Goal: Navigation & Orientation: Find specific page/section

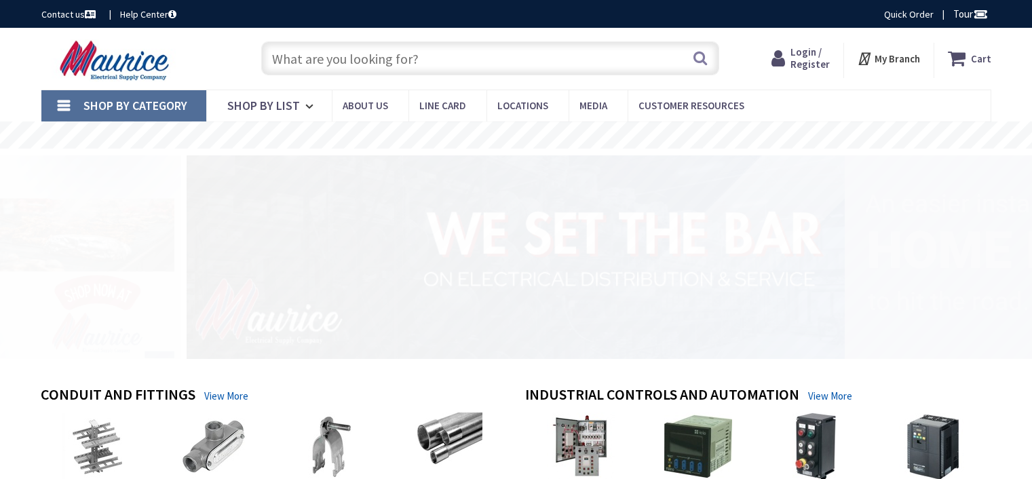
type input "[PERSON_NAME] Dr, [GEOGRAPHIC_DATA], [GEOGRAPHIC_DATA]"
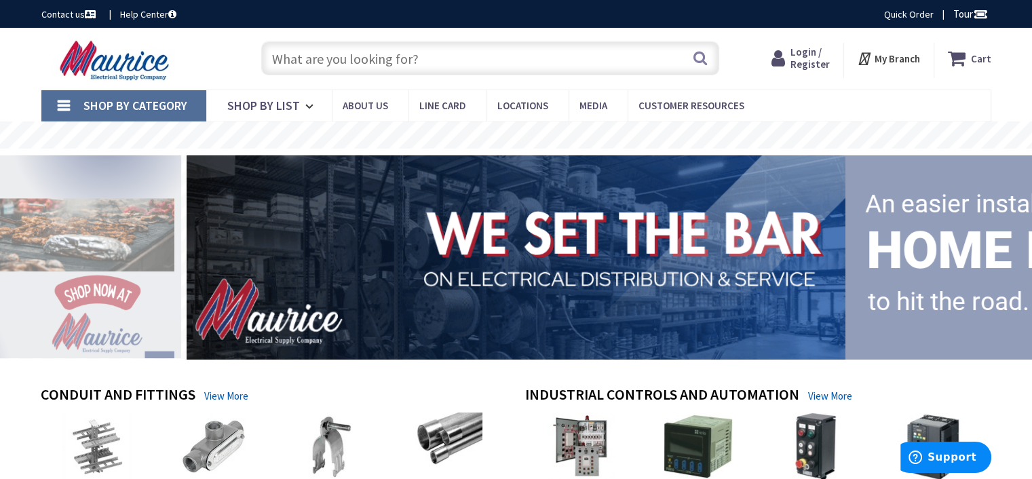
click at [815, 50] on span "Login / Register" at bounding box center [810, 57] width 39 height 25
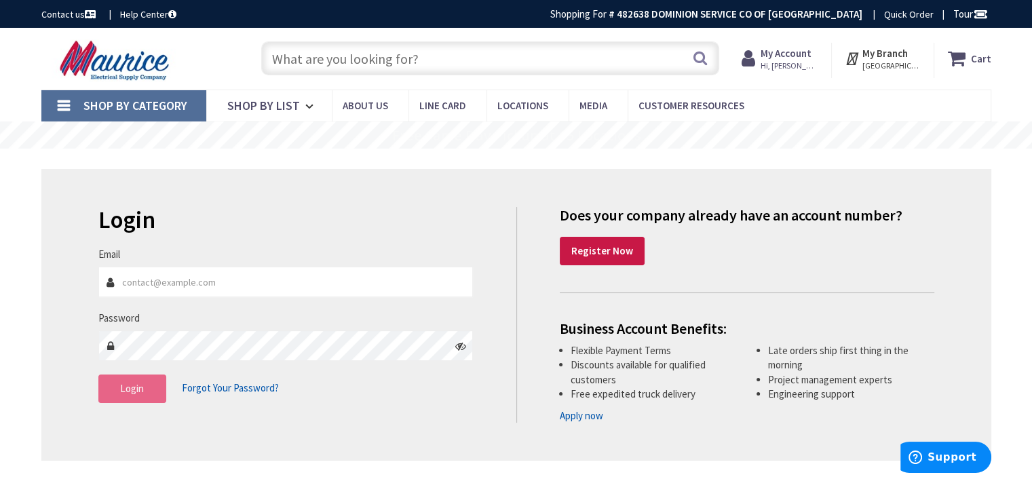
type input "[EMAIL_ADDRESS][DOMAIN_NAME]"
click at [145, 383] on button "Login" at bounding box center [132, 389] width 68 height 29
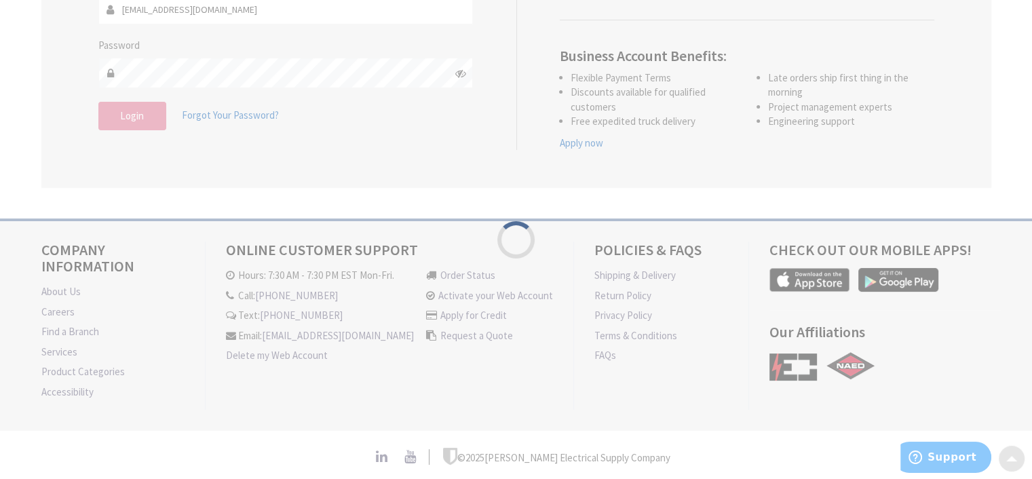
scroll to position [303, 0]
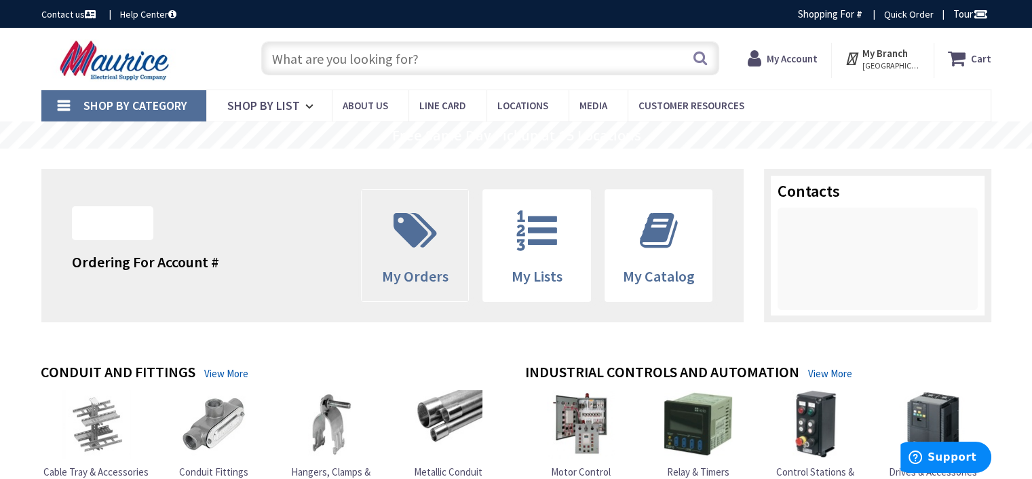
click at [438, 252] on span at bounding box center [415, 230] width 87 height 61
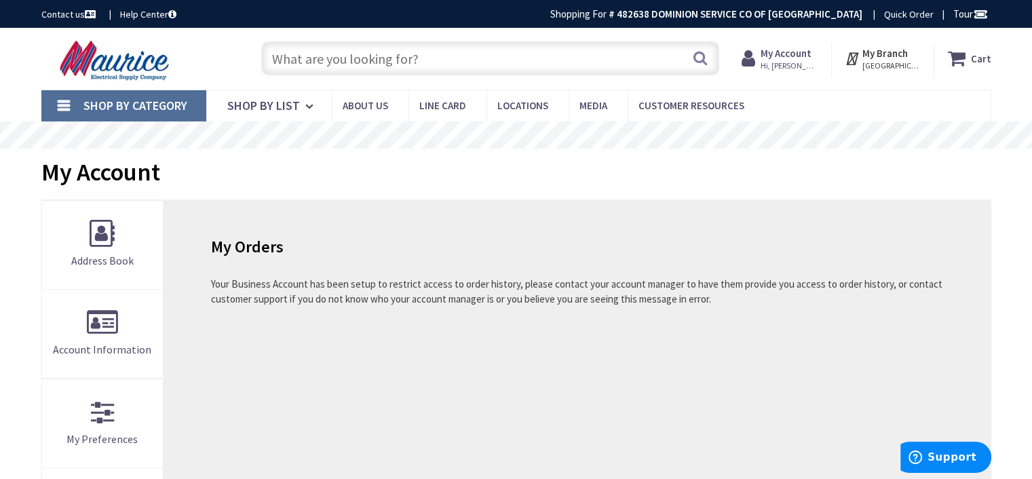
click at [810, 59] on strong "My Account" at bounding box center [786, 53] width 51 height 13
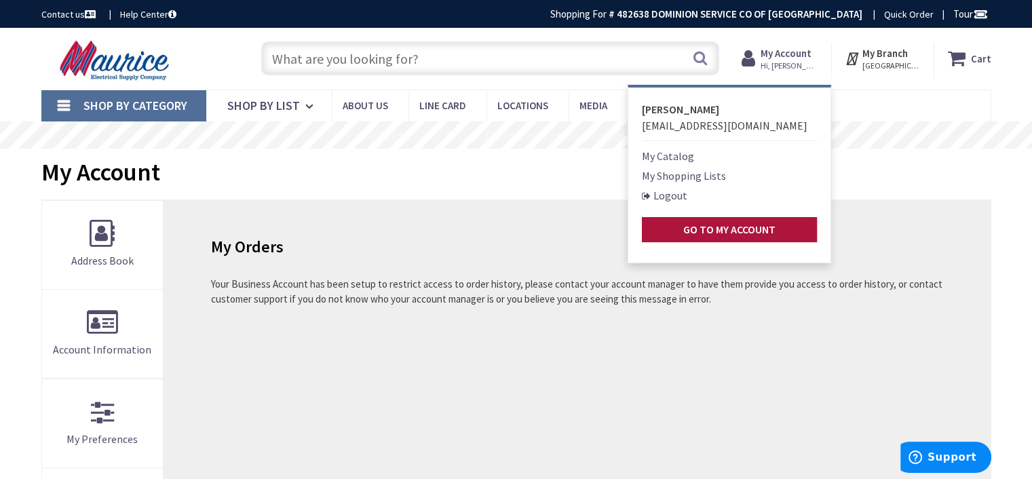
click at [711, 222] on link "Go to My Account" at bounding box center [729, 229] width 175 height 25
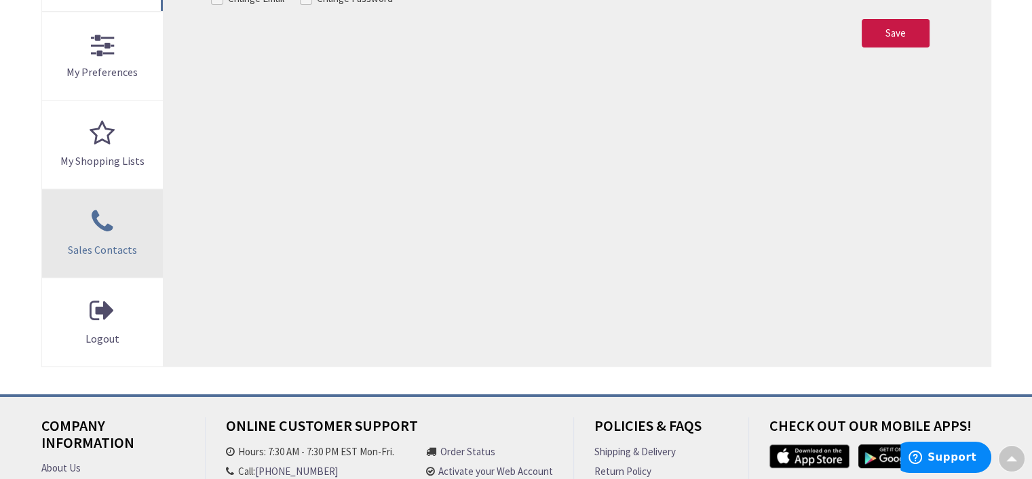
scroll to position [407, 0]
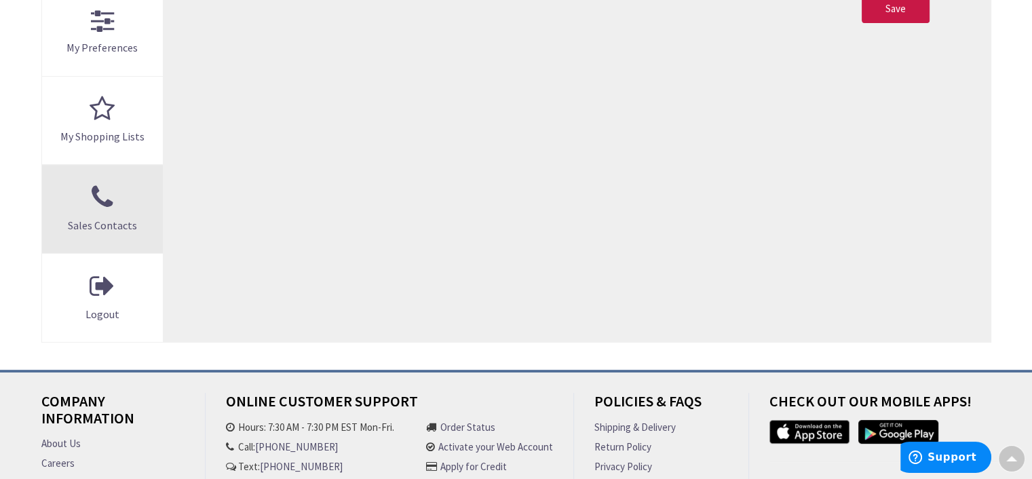
click at [136, 165] on link "Sales Contacts" at bounding box center [102, 209] width 121 height 88
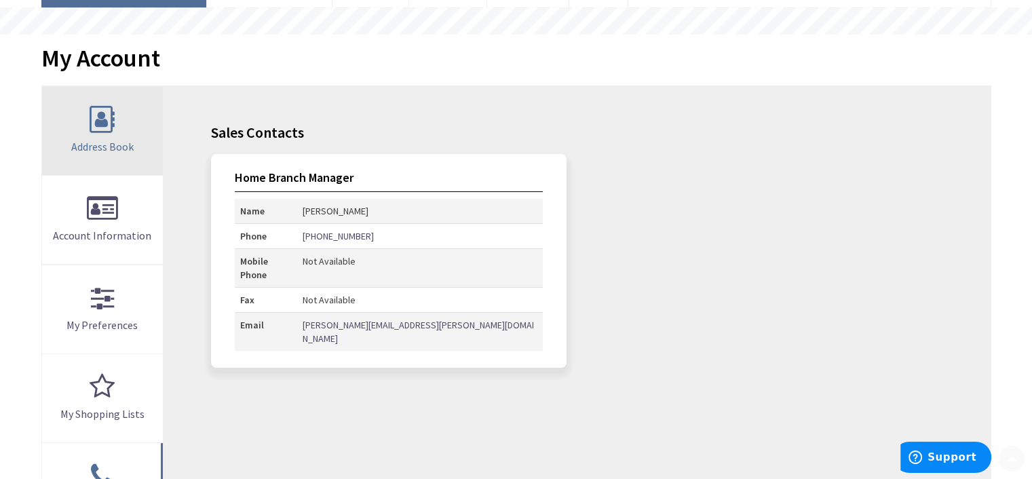
scroll to position [339, 0]
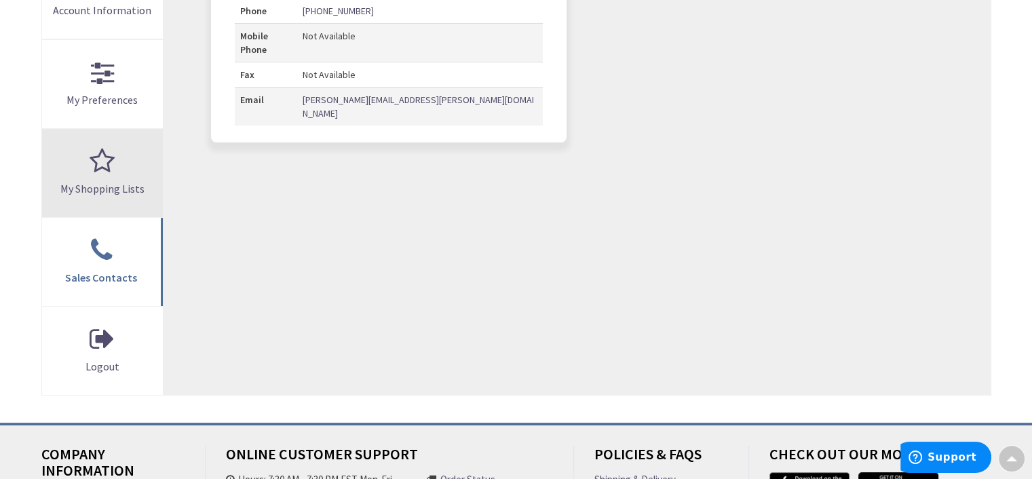
click at [126, 174] on link "My Shopping Lists" at bounding box center [102, 173] width 121 height 88
